Goal: Transaction & Acquisition: Book appointment/travel/reservation

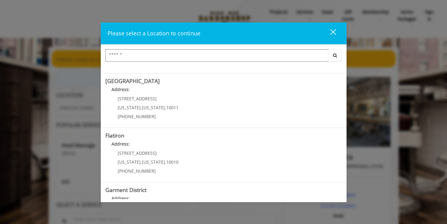
scroll to position [110, 0]
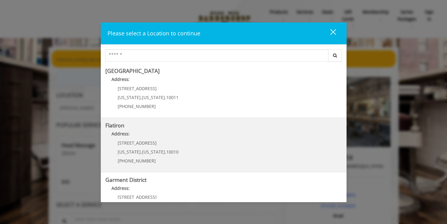
click at [147, 145] on p "[STREET_ADDRESS]" at bounding box center [148, 142] width 61 height 5
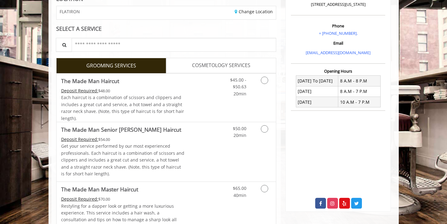
scroll to position [100, 0]
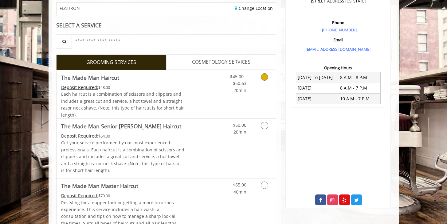
click at [266, 80] on icon "Grooming services" at bounding box center [264, 76] width 7 height 7
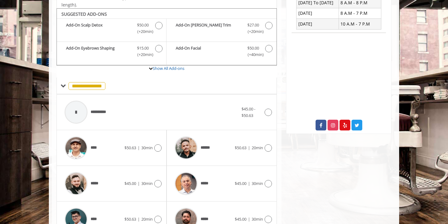
scroll to position [182, 0]
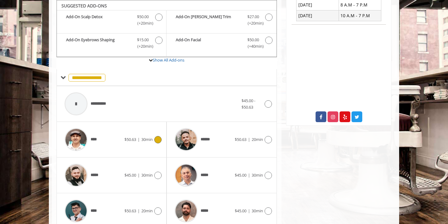
click at [140, 142] on span "$50.63 | 30min" at bounding box center [138, 139] width 28 height 6
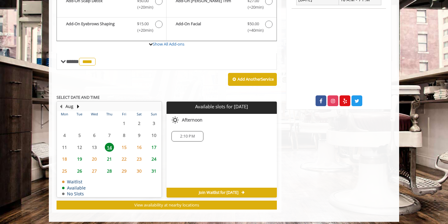
scroll to position [201, 0]
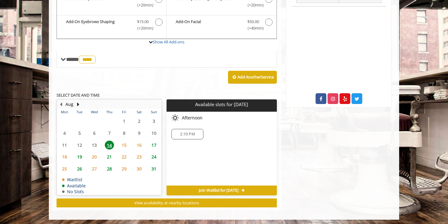
click at [154, 144] on span "17" at bounding box center [153, 144] width 9 height 9
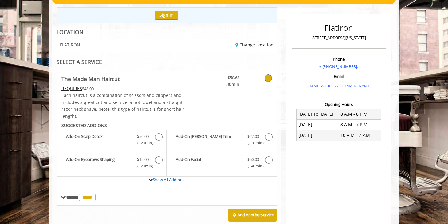
scroll to position [59, 0]
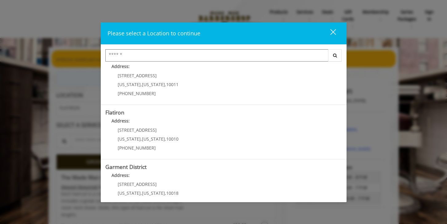
scroll to position [137, 0]
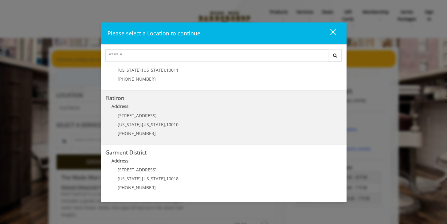
click at [148, 122] on span "[US_STATE]" at bounding box center [153, 124] width 23 height 6
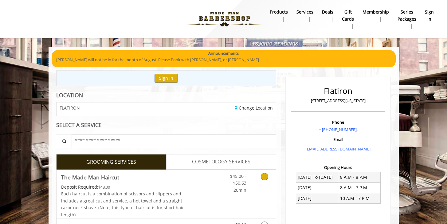
click at [267, 175] on icon "Grooming services" at bounding box center [264, 176] width 7 height 7
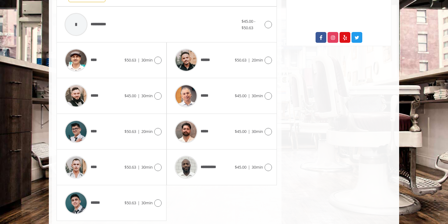
scroll to position [280, 0]
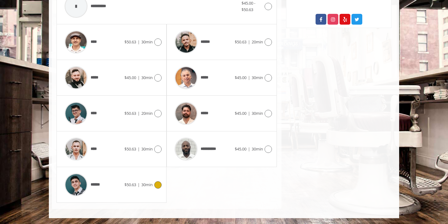
click at [157, 186] on icon at bounding box center [157, 184] width 7 height 7
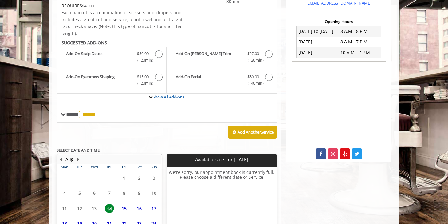
scroll to position [202, 0]
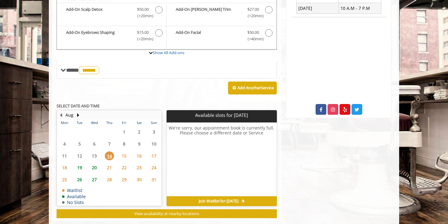
click at [123, 144] on table "Mon Tue Wed Thu Fri Sat Sun 28 29 30 31 1 2 3 4 5 6 7 8 9 10 11 12 13 14 15 16 …" at bounding box center [109, 162] width 104 height 86
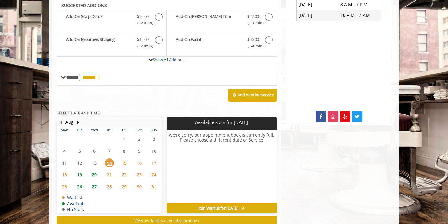
click at [123, 164] on span "15" at bounding box center [123, 162] width 9 height 9
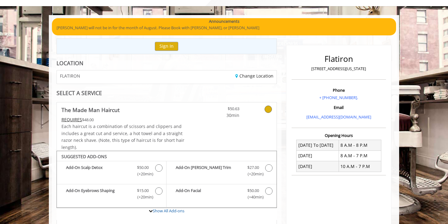
scroll to position [32, 0]
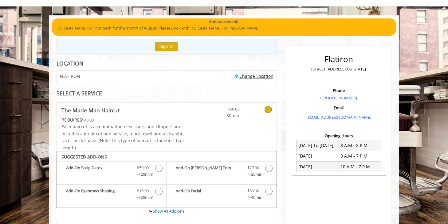
click at [253, 75] on link "Change Location" at bounding box center [254, 76] width 38 height 6
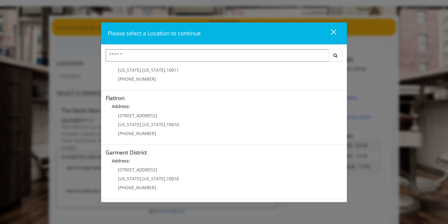
scroll to position [131, 0]
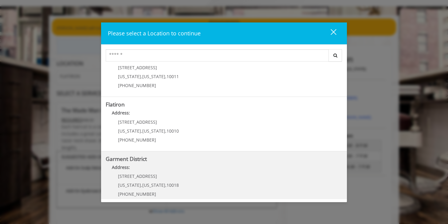
click at [287, 176] on District "Garment District Address: 1400 Broadway New York , New York , 10018 (212) 997-4…" at bounding box center [224, 178] width 236 height 45
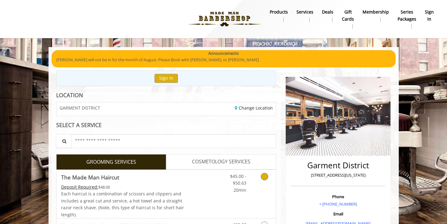
click at [267, 173] on link "Grooming services" at bounding box center [264, 182] width 16 height 24
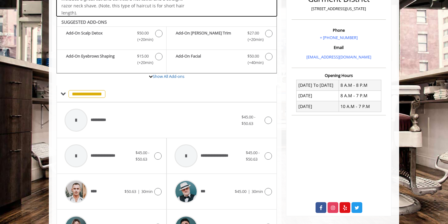
scroll to position [182, 0]
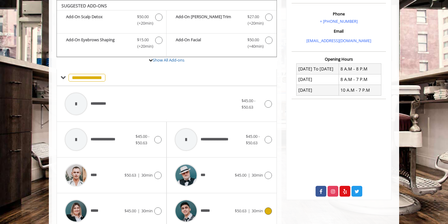
click at [262, 206] on div "****** $50.63 | 30min" at bounding box center [221, 210] width 100 height 29
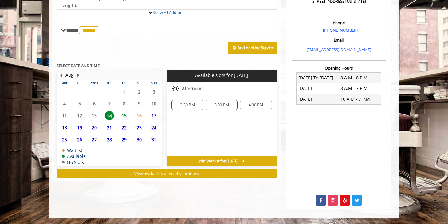
scroll to position [202, 0]
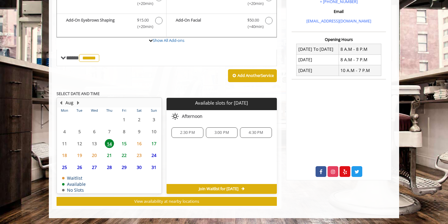
click at [127, 143] on span "15" at bounding box center [123, 143] width 9 height 9
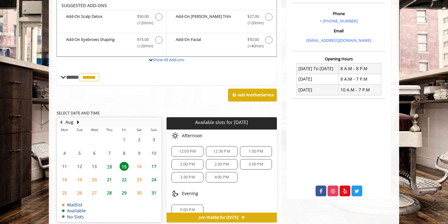
scroll to position [59, 0]
